Goal: Task Accomplishment & Management: Use online tool/utility

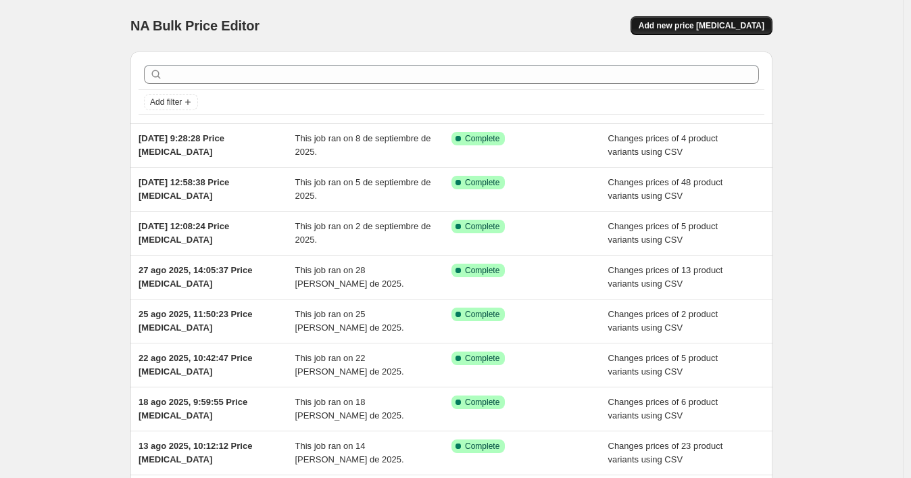
click at [695, 29] on span "Add new price [MEDICAL_DATA]" at bounding box center [702, 25] width 126 height 11
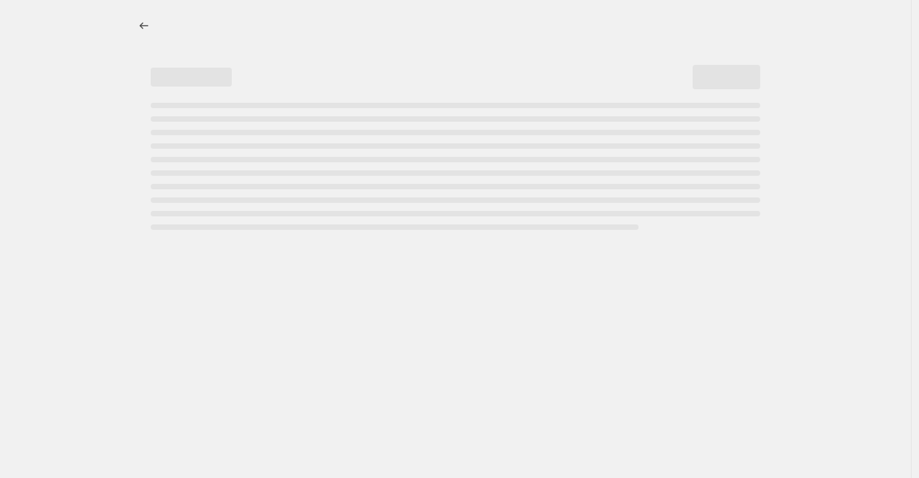
select select "percentage"
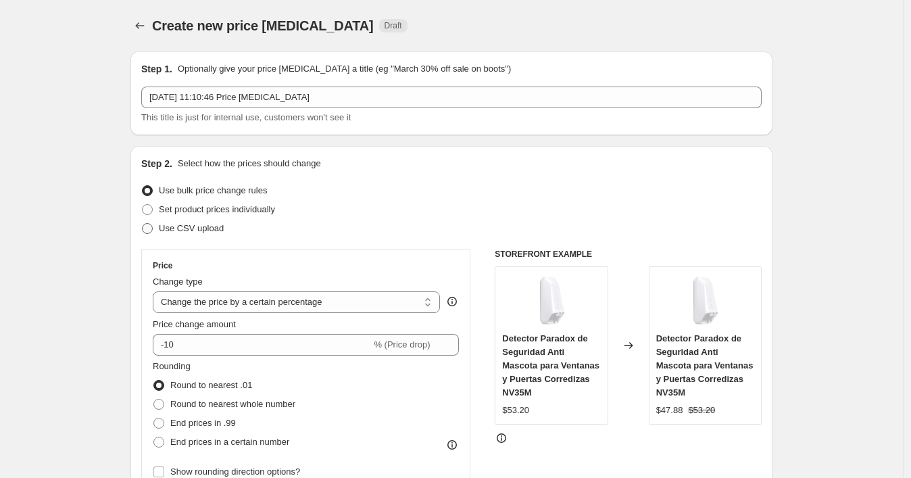
click at [160, 226] on label "Use CSV upload" at bounding box center [182, 228] width 82 height 19
click at [143, 224] on input "Use CSV upload" at bounding box center [142, 223] width 1 height 1
radio input "true"
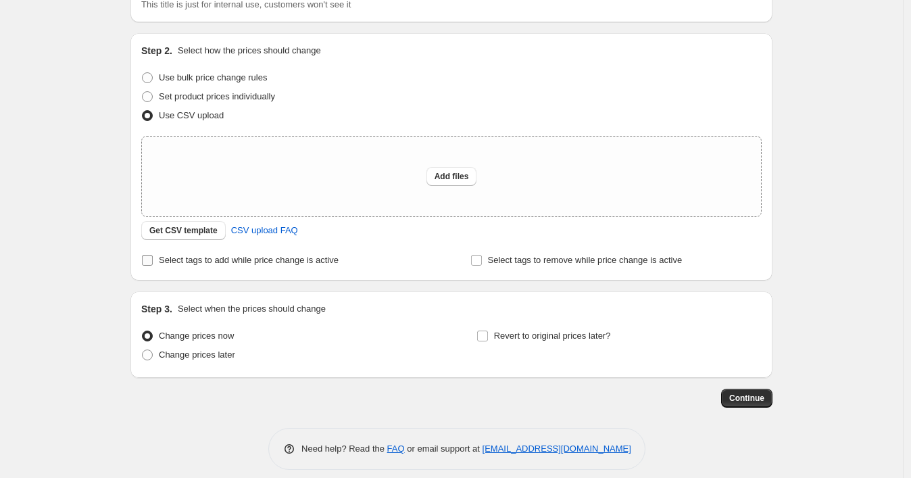
scroll to position [124, 0]
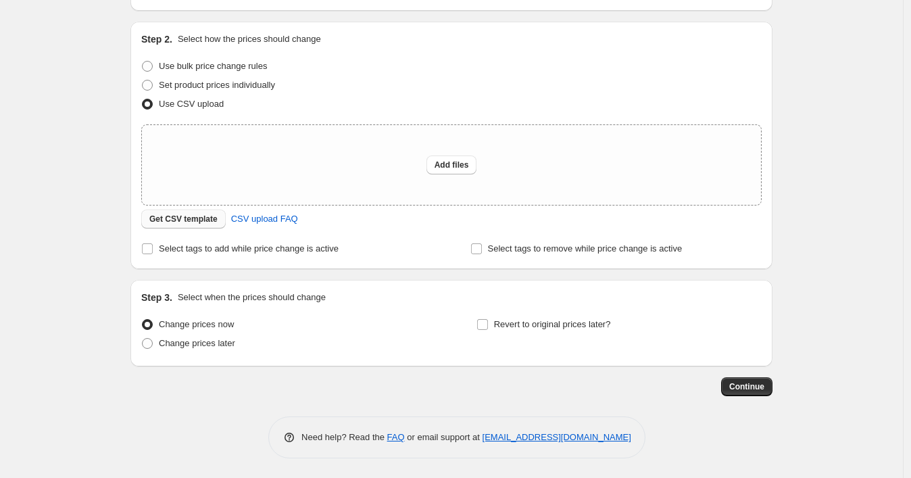
click at [196, 212] on button "Get CSV template" at bounding box center [183, 218] width 84 height 19
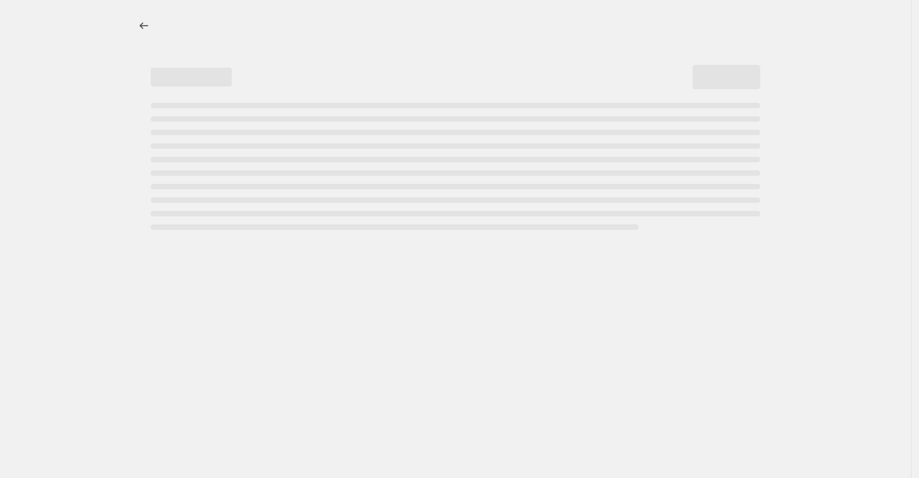
select select "percentage"
